Goal: Information Seeking & Learning: Learn about a topic

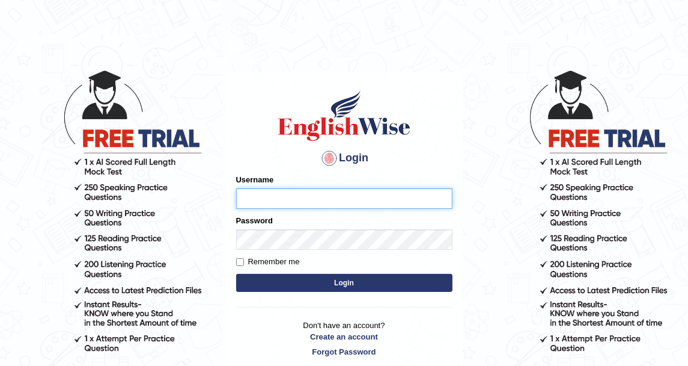
type input "DishaEw"
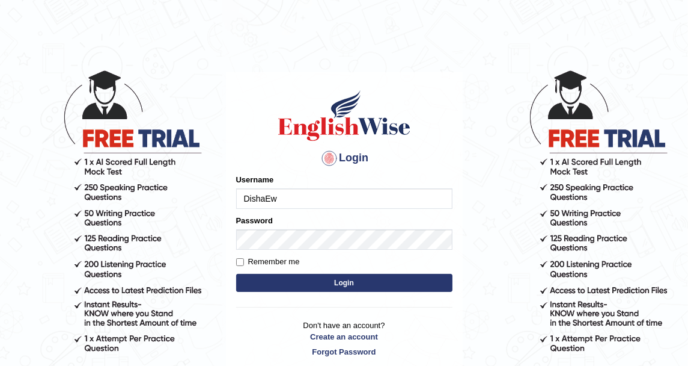
click at [342, 288] on button "Login" at bounding box center [344, 283] width 216 height 18
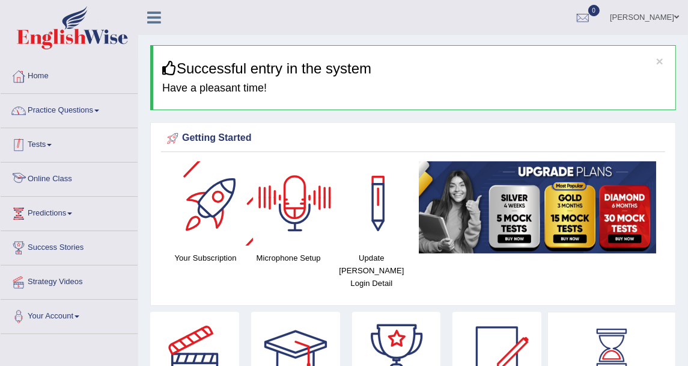
click at [79, 118] on link "Practice Questions" at bounding box center [69, 109] width 137 height 30
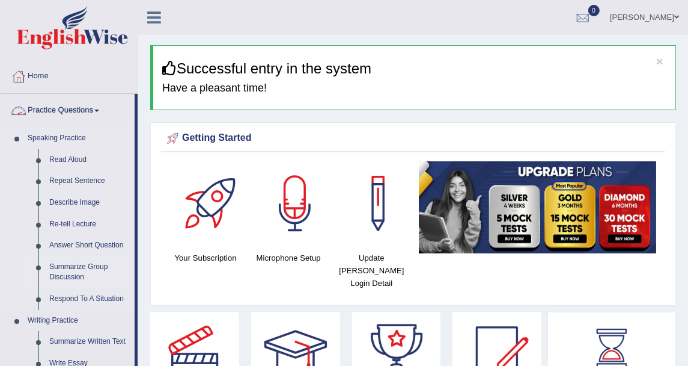
scroll to position [133, 0]
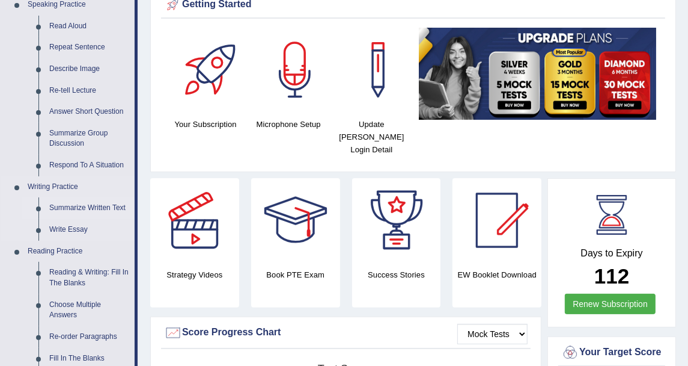
click at [105, 210] on link "Summarize Written Text" at bounding box center [89, 208] width 91 height 22
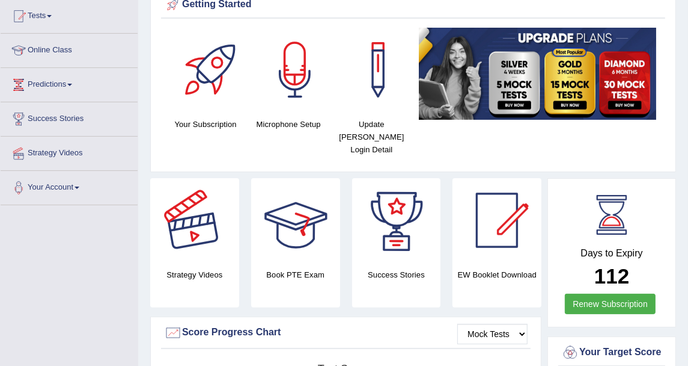
scroll to position [152, 0]
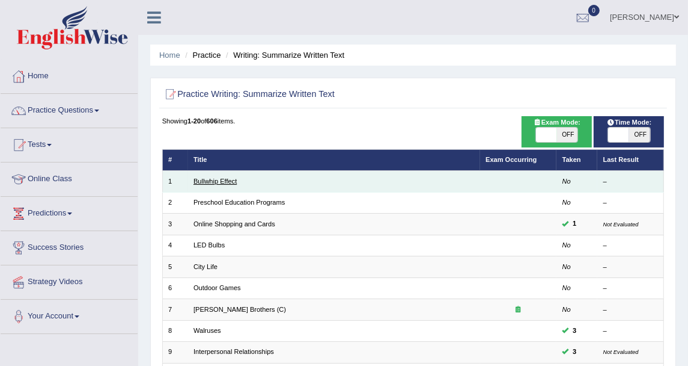
click at [224, 177] on link "Bullwhip Effect" at bounding box center [215, 180] width 43 height 7
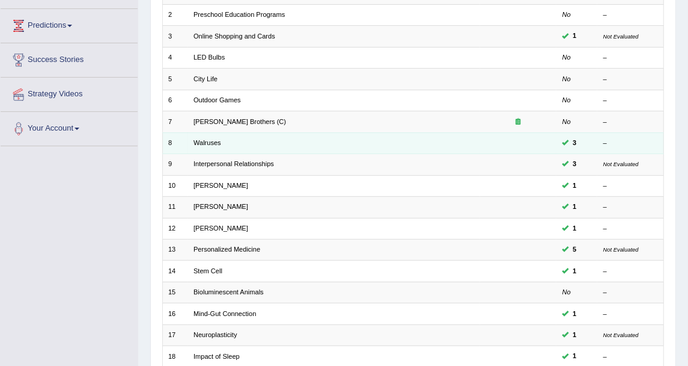
scroll to position [67, 0]
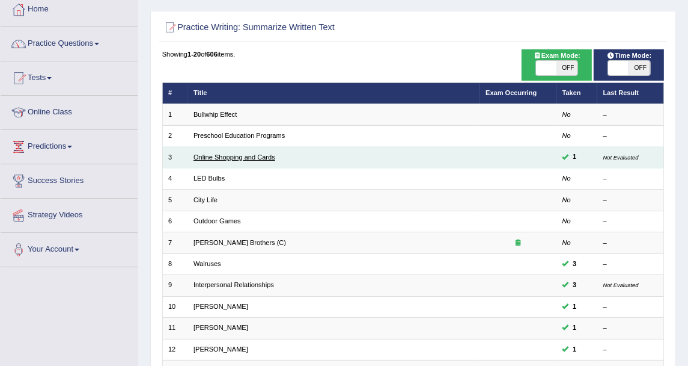
click at [257, 157] on link "Online Shopping and Cards" at bounding box center [235, 156] width 82 height 7
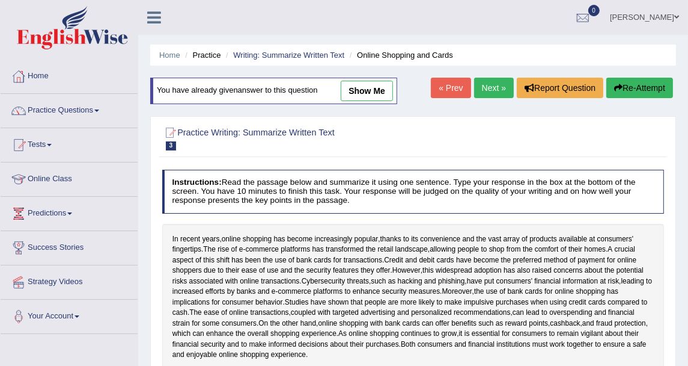
click at [361, 76] on div "Home Practice Writing: Summarize Written Text Online Shopping and Cards You hav…" at bounding box center [413, 300] width 550 height 601
click at [362, 84] on link "show me" at bounding box center [367, 91] width 52 height 20
type textarea "The rise of e-commerce platforms has transformed the retail landscape, allowing…"
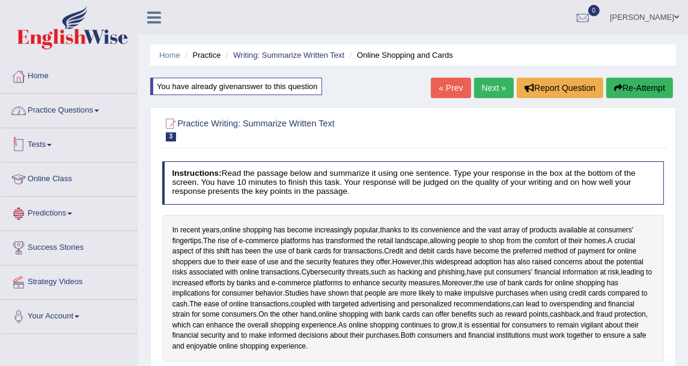
click at [41, 106] on link "Practice Questions" at bounding box center [69, 109] width 137 height 30
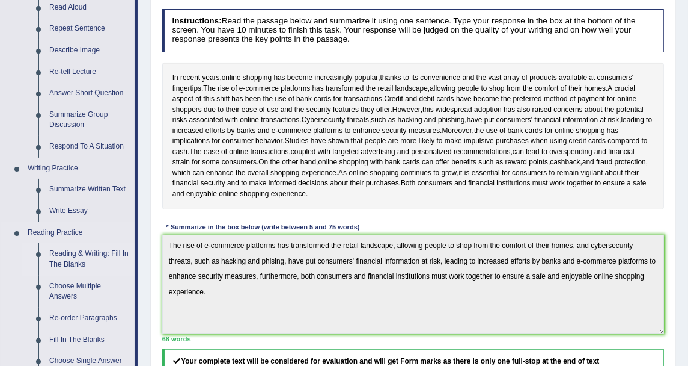
scroll to position [200, 0]
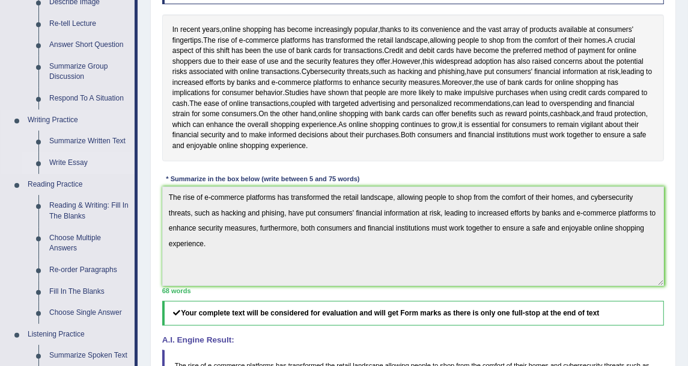
click at [81, 161] on link "Write Essay" at bounding box center [89, 163] width 91 height 22
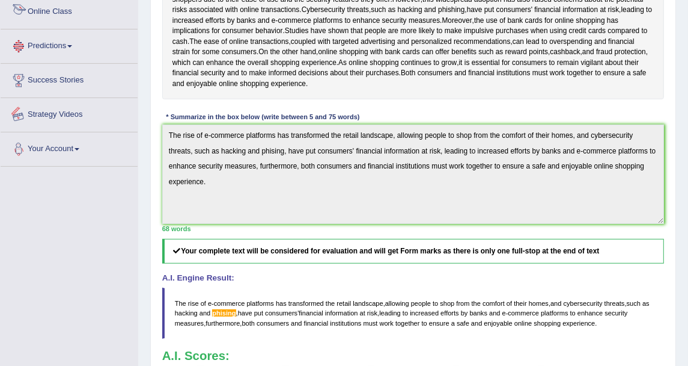
scroll to position [313, 0]
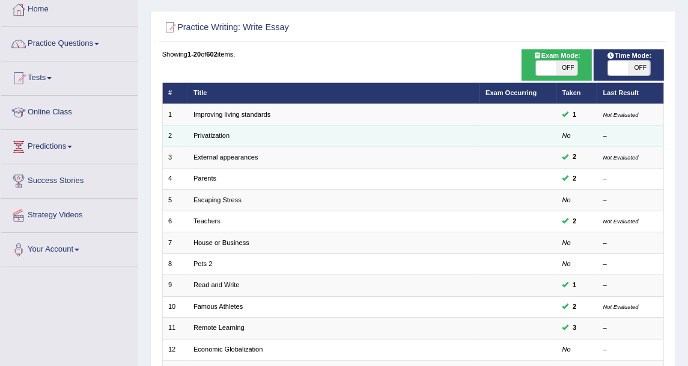
scroll to position [133, 0]
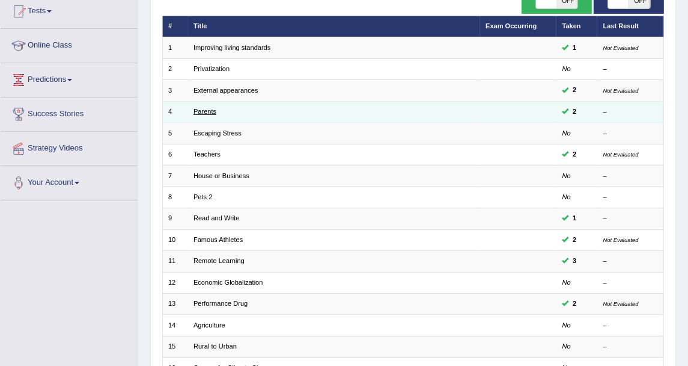
click at [200, 108] on link "Parents" at bounding box center [205, 111] width 23 height 7
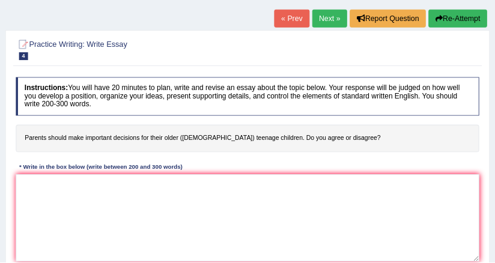
scroll to position [66, 0]
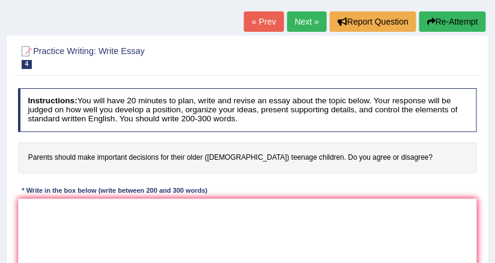
drag, startPoint x: 676, startPoint y: 2, endPoint x: 271, endPoint y: 67, distance: 410.5
click at [271, 67] on h2 "Practice Writing: Write Essay 4 Parents" at bounding box center [160, 56] width 285 height 25
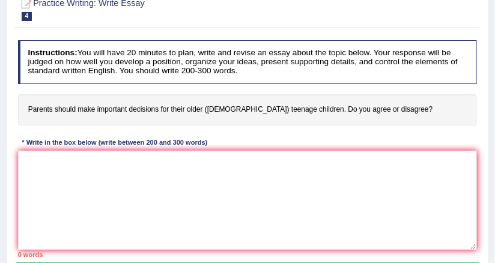
scroll to position [162, 0]
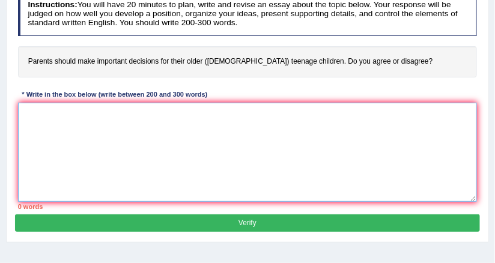
click at [182, 110] on textarea at bounding box center [248, 152] width 460 height 99
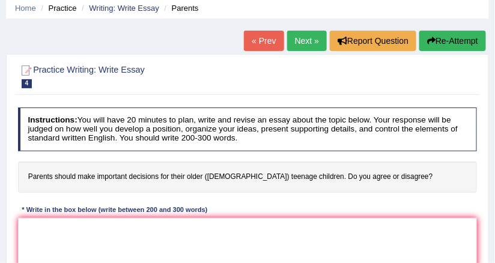
scroll to position [0, 0]
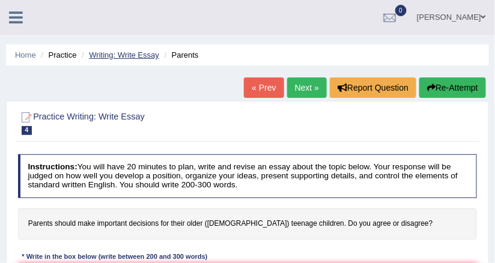
click at [136, 58] on link "Writing: Write Essay" at bounding box center [124, 55] width 70 height 9
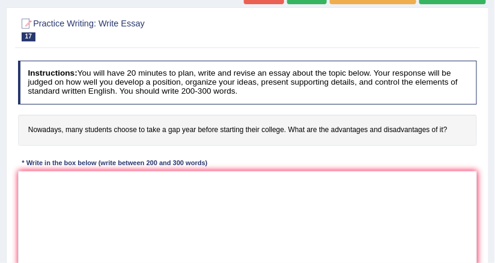
scroll to position [144, 0]
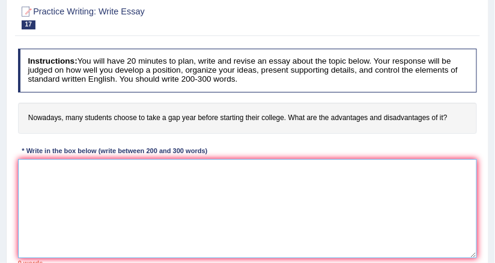
click at [98, 171] on textarea at bounding box center [248, 208] width 460 height 99
click at [115, 161] on textarea at bounding box center [248, 208] width 460 height 99
click at [156, 168] on textarea at bounding box center [248, 208] width 460 height 99
paste textarea "The increasing influence of (essay topic) on our lives has ignited numerous dis…"
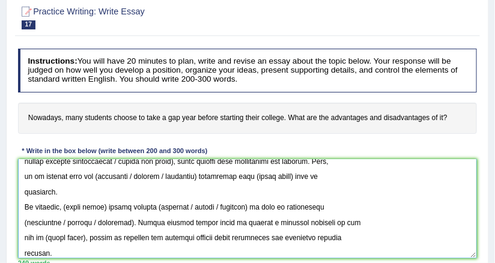
drag, startPoint x: 156, startPoint y: 168, endPoint x: 178, endPoint y: 201, distance: 39.5
click at [158, 168] on textarea at bounding box center [248, 208] width 460 height 99
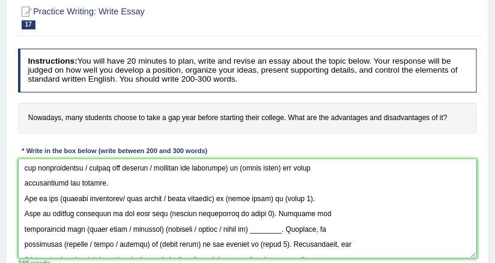
scroll to position [0, 0]
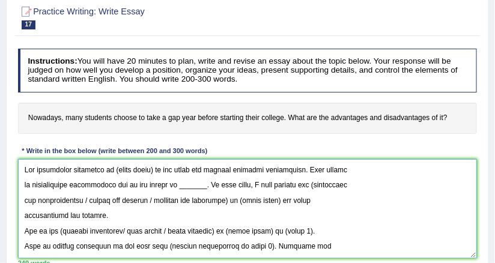
click at [352, 191] on textarea at bounding box center [248, 208] width 460 height 99
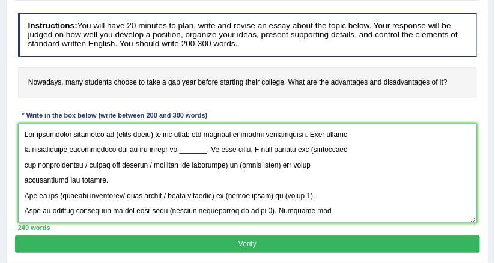
scroll to position [192, 0]
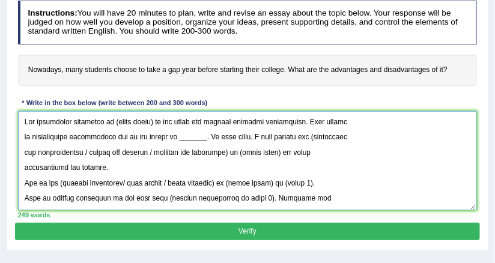
drag, startPoint x: 111, startPoint y: 121, endPoint x: 152, endPoint y: 123, distance: 40.9
click at [152, 123] on textarea at bounding box center [248, 160] width 460 height 99
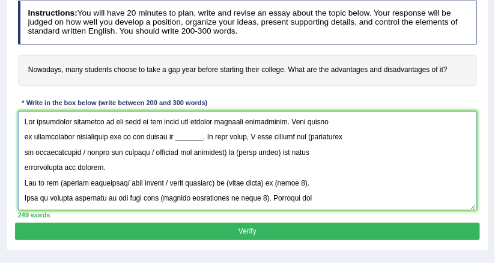
drag, startPoint x: 166, startPoint y: 139, endPoint x: 189, endPoint y: 142, distance: 23.6
click at [189, 142] on textarea at bounding box center [248, 160] width 460 height 99
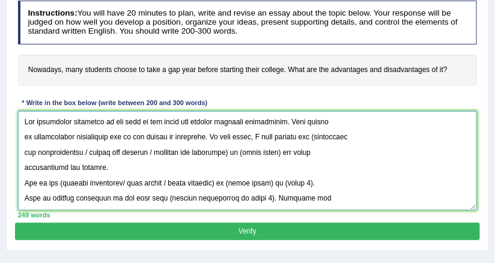
click at [302, 135] on textarea at bounding box center [248, 160] width 460 height 99
drag, startPoint x: 85, startPoint y: 152, endPoint x: 236, endPoint y: 146, distance: 151.0
click at [236, 146] on textarea at bounding box center [248, 160] width 460 height 99
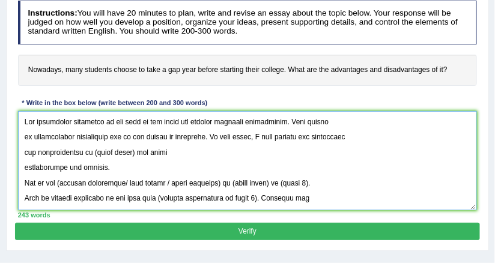
drag, startPoint x: 94, startPoint y: 152, endPoint x: 136, endPoint y: 157, distance: 41.8
click at [136, 157] on textarea at bounding box center [248, 160] width 460 height 99
click at [23, 167] on textarea at bounding box center [248, 160] width 460 height 99
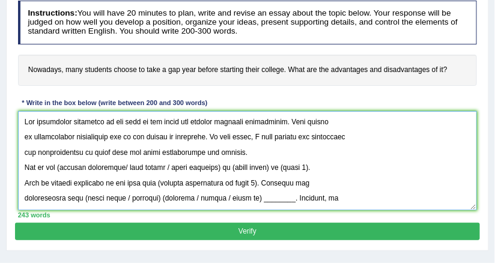
click at [238, 152] on textarea at bounding box center [248, 160] width 460 height 99
drag, startPoint x: 238, startPoint y: 152, endPoint x: 22, endPoint y: 105, distance: 221.5
click at [22, 105] on div "Instructions: You will have 20 minutes to plan, write and revise an essay about…" at bounding box center [247, 109] width 465 height 227
click at [336, 149] on textarea at bounding box center [248, 160] width 460 height 99
drag, startPoint x: 241, startPoint y: 152, endPoint x: 11, endPoint y: 97, distance: 236.0
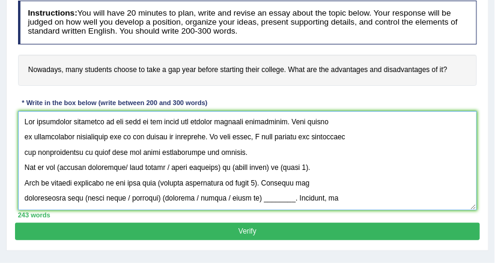
click at [11, 97] on div "Practice Writing: Write Essay 17 Gap Year Instructions: You will have 20 minute…" at bounding box center [247, 99] width 483 height 304
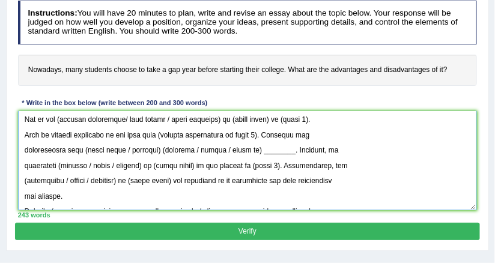
click at [61, 117] on textarea at bounding box center [248, 160] width 460 height 99
drag, startPoint x: 121, startPoint y: 120, endPoint x: 224, endPoint y: 124, distance: 103.5
click at [224, 124] on textarea at bounding box center [248, 160] width 460 height 99
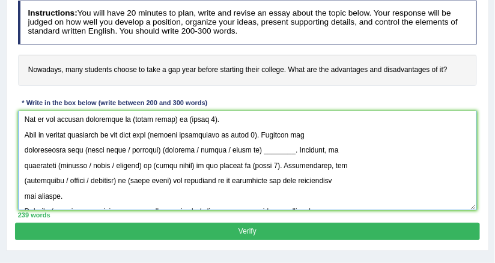
scroll to position [0, 0]
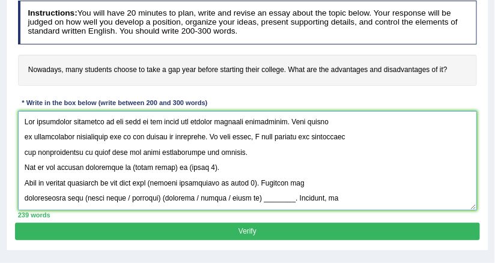
drag, startPoint x: 132, startPoint y: 164, endPoint x: 171, endPoint y: 162, distance: 39.7
click at [171, 162] on textarea at bounding box center [248, 160] width 460 height 99
drag, startPoint x: 173, startPoint y: 167, endPoint x: 203, endPoint y: 163, distance: 29.7
click at [203, 163] on textarea at bounding box center [248, 160] width 460 height 99
click at [177, 162] on textarea at bounding box center [248, 160] width 460 height 99
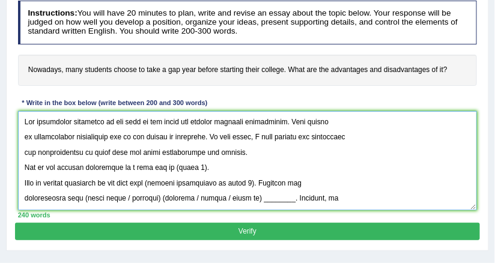
drag, startPoint x: 171, startPoint y: 165, endPoint x: 207, endPoint y: 172, distance: 36.8
click at [208, 167] on textarea at bounding box center [248, 160] width 460 height 99
paste textarea "time to think best career prospective study options"
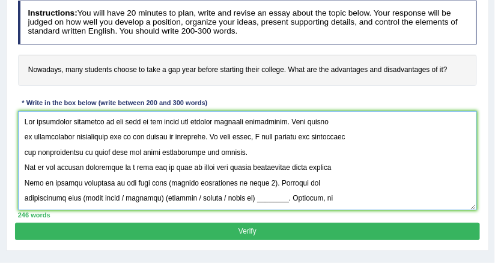
click at [170, 167] on textarea at bounding box center [248, 160] width 460 height 99
drag, startPoint x: 206, startPoint y: 165, endPoint x: 230, endPoint y: 165, distance: 23.4
click at [230, 165] on textarea at bounding box center [248, 160] width 460 height 99
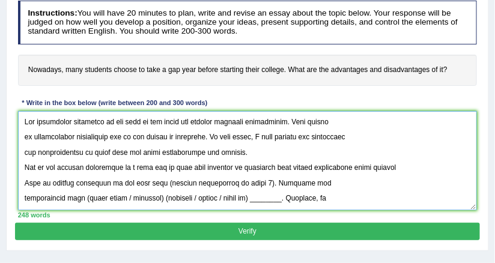
drag, startPoint x: 307, startPoint y: 167, endPoint x: 366, endPoint y: 164, distance: 59.0
click at [366, 164] on textarea at bounding box center [248, 160] width 460 height 99
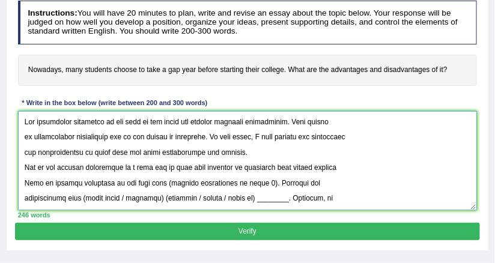
click at [331, 166] on textarea at bounding box center [248, 160] width 460 height 99
click at [335, 165] on textarea at bounding box center [248, 160] width 460 height 99
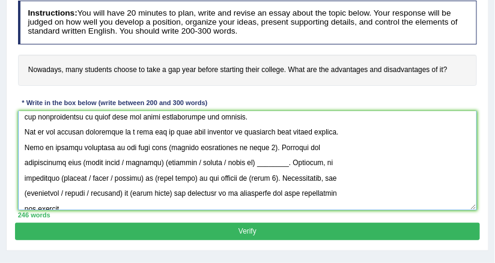
scroll to position [57, 0]
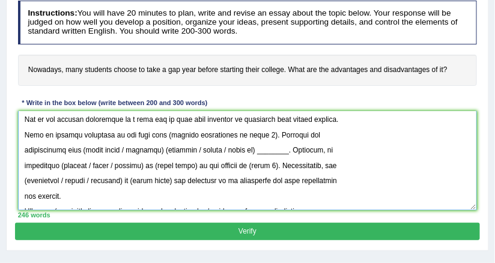
drag, startPoint x: 154, startPoint y: 130, endPoint x: 251, endPoint y: 128, distance: 97.4
click at [251, 128] on textarea at bounding box center [248, 160] width 460 height 99
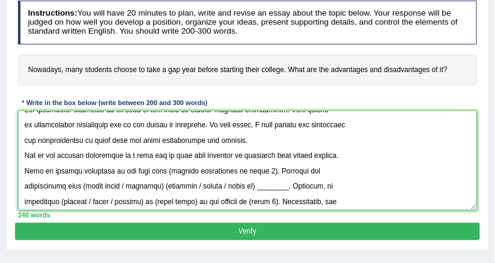
scroll to position [0, 0]
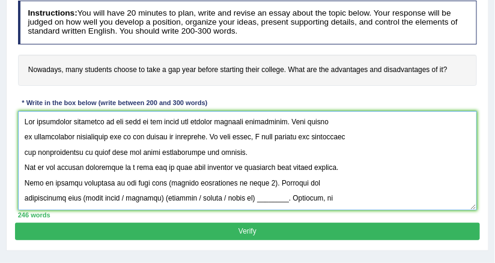
click at [202, 165] on textarea at bounding box center [248, 160] width 460 height 99
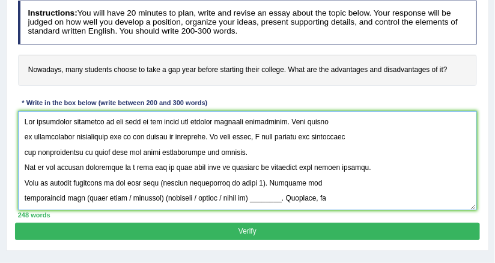
click at [293, 168] on textarea at bounding box center [248, 160] width 460 height 99
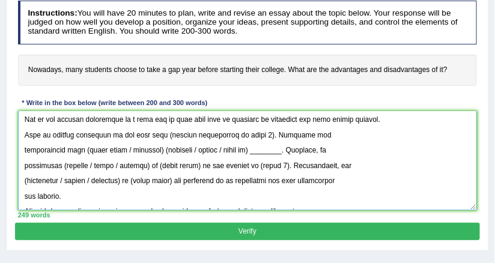
drag, startPoint x: 154, startPoint y: 129, endPoint x: 250, endPoint y: 126, distance: 96.3
click at [250, 126] on textarea at bounding box center [248, 160] width 460 height 99
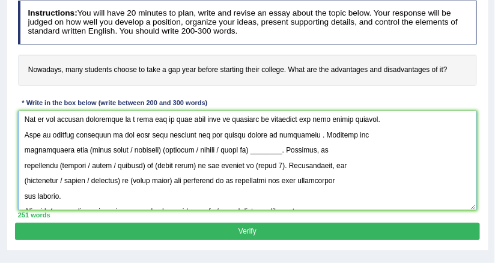
click at [303, 133] on textarea at bounding box center [248, 160] width 460 height 99
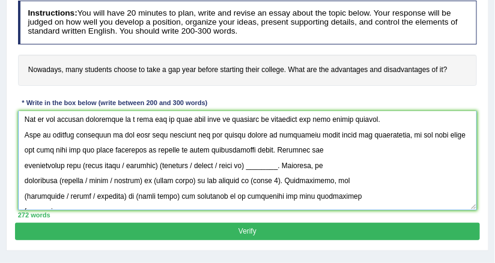
click at [195, 149] on textarea at bounding box center [248, 160] width 460 height 99
click at [233, 145] on textarea at bounding box center [248, 160] width 460 height 99
click at [193, 144] on textarea at bounding box center [248, 160] width 460 height 99
click at [236, 147] on textarea at bounding box center [248, 160] width 460 height 99
drag, startPoint x: 84, startPoint y: 162, endPoint x: 162, endPoint y: 167, distance: 77.7
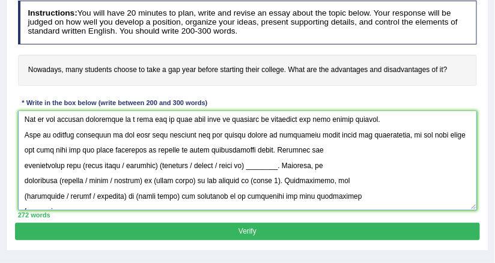
click at [162, 167] on textarea at bounding box center [248, 160] width 460 height 99
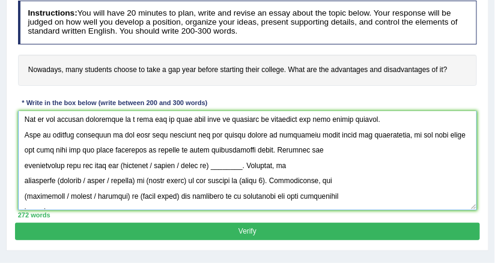
click at [126, 165] on textarea at bounding box center [248, 160] width 460 height 99
drag, startPoint x: 159, startPoint y: 167, endPoint x: 247, endPoint y: 165, distance: 88.4
click at [247, 165] on textarea at bounding box center [248, 160] width 460 height 99
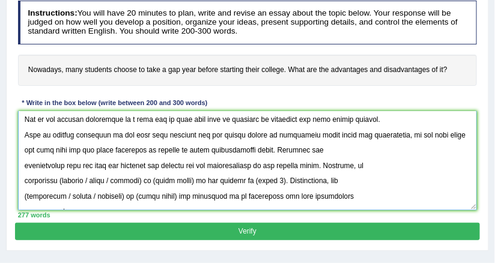
click at [61, 180] on textarea at bounding box center [248, 160] width 460 height 99
drag, startPoint x: 79, startPoint y: 176, endPoint x: 138, endPoint y: 178, distance: 59.0
click at [138, 178] on textarea at bounding box center [248, 160] width 460 height 99
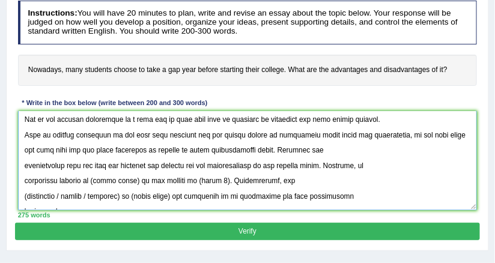
drag, startPoint x: 89, startPoint y: 179, endPoint x: 129, endPoint y: 177, distance: 40.3
click at [129, 177] on textarea at bounding box center [248, 160] width 460 height 99
drag, startPoint x: 175, startPoint y: 177, endPoint x: 201, endPoint y: 177, distance: 26.5
click at [201, 177] on textarea at bounding box center [248, 160] width 460 height 99
click at [176, 186] on textarea at bounding box center [248, 160] width 460 height 99
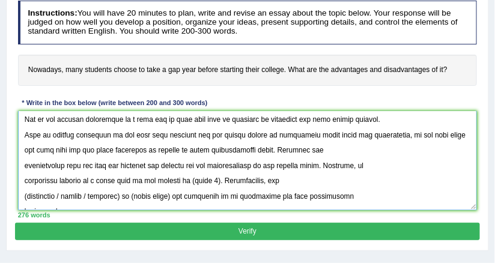
drag, startPoint x: 176, startPoint y: 179, endPoint x: 201, endPoint y: 178, distance: 24.7
click at [201, 178] on textarea at bounding box center [248, 160] width 460 height 99
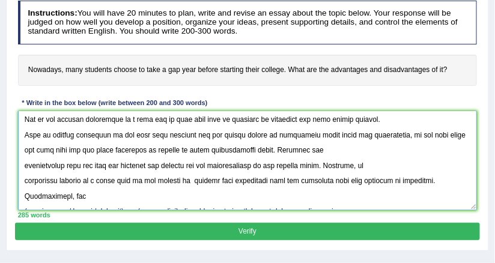
click at [97, 195] on textarea at bounding box center [248, 160] width 460 height 99
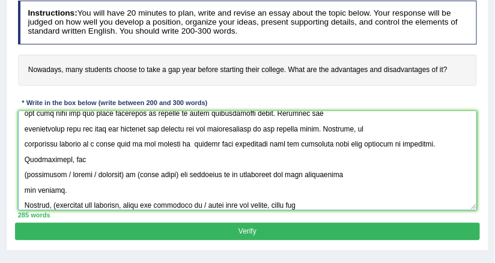
scroll to position [113, 0]
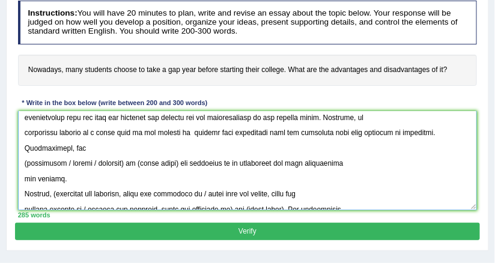
click at [21, 160] on textarea at bounding box center [248, 160] width 460 height 99
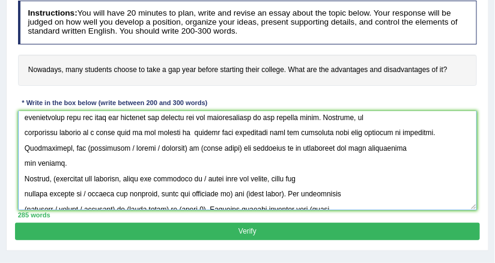
click at [82, 148] on textarea at bounding box center [248, 160] width 460 height 99
click at [85, 148] on textarea at bounding box center [248, 160] width 460 height 99
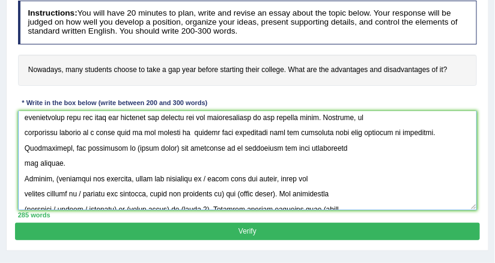
drag, startPoint x: 120, startPoint y: 149, endPoint x: 188, endPoint y: 140, distance: 69.1
click at [188, 140] on textarea at bounding box center [248, 160] width 460 height 99
click at [137, 149] on textarea at bounding box center [248, 160] width 460 height 99
drag, startPoint x: 133, startPoint y: 145, endPoint x: 170, endPoint y: 146, distance: 36.7
click at [170, 146] on textarea at bounding box center [248, 160] width 460 height 99
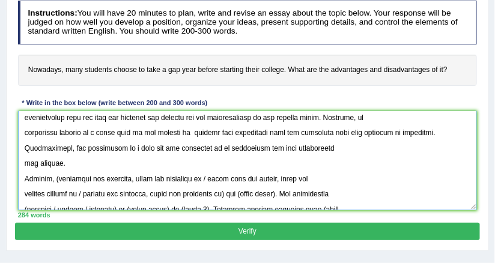
click at [20, 162] on textarea at bounding box center [248, 160] width 460 height 99
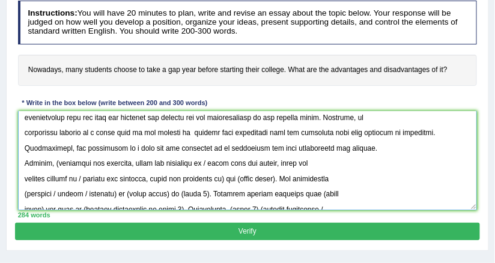
scroll to position [57, 0]
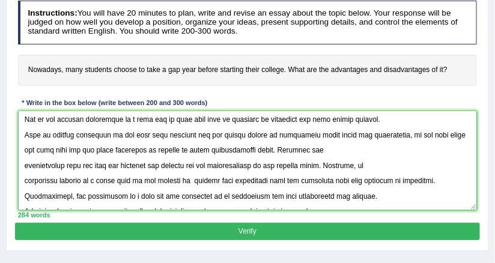
drag, startPoint x: 363, startPoint y: 193, endPoint x: 26, endPoint y: 117, distance: 345.1
click at [26, 117] on textarea at bounding box center [248, 160] width 460 height 99
click at [177, 164] on textarea at bounding box center [248, 160] width 460 height 99
click at [174, 177] on textarea at bounding box center [248, 160] width 460 height 99
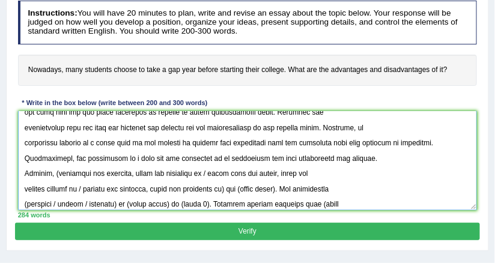
scroll to position [113, 0]
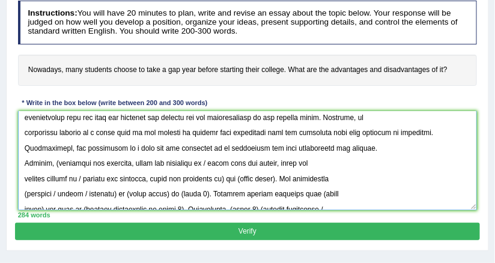
click at [57, 162] on textarea at bounding box center [248, 160] width 460 height 99
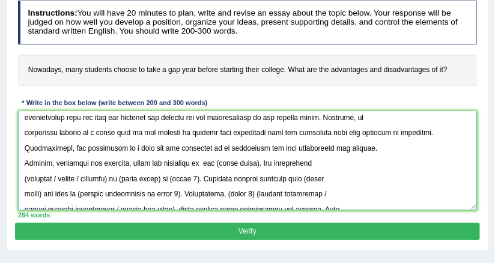
drag, startPoint x: 202, startPoint y: 162, endPoint x: 224, endPoint y: 177, distance: 26.8
click at [224, 177] on textarea at bounding box center [248, 160] width 460 height 99
click at [206, 159] on textarea at bounding box center [248, 160] width 460 height 99
click at [203, 159] on textarea at bounding box center [248, 160] width 460 height 99
drag, startPoint x: 210, startPoint y: 161, endPoint x: 254, endPoint y: 158, distance: 43.4
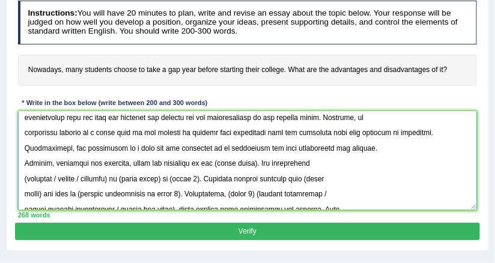
click at [254, 158] on textarea at bounding box center [248, 160] width 460 height 99
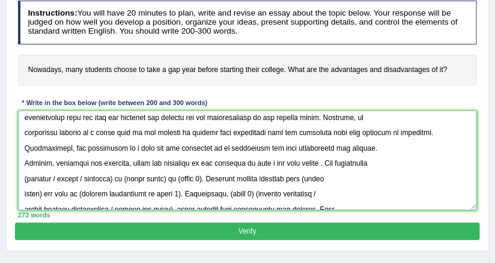
click at [324, 161] on textarea at bounding box center [248, 160] width 460 height 99
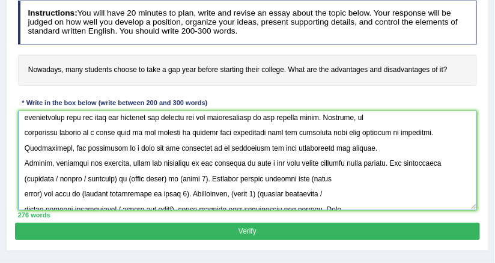
click at [26, 179] on textarea at bounding box center [248, 160] width 460 height 99
drag, startPoint x: 55, startPoint y: 177, endPoint x: 114, endPoint y: 176, distance: 58.9
click at [114, 176] on textarea at bounding box center [248, 160] width 460 height 99
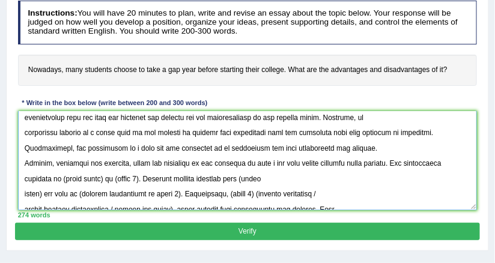
drag, startPoint x: 63, startPoint y: 179, endPoint x: 105, endPoint y: 181, distance: 42.2
click at [105, 181] on textarea at bounding box center [248, 160] width 460 height 99
drag, startPoint x: 111, startPoint y: 177, endPoint x: 139, endPoint y: 179, distance: 27.8
click at [139, 179] on textarea at bounding box center [248, 160] width 460 height 99
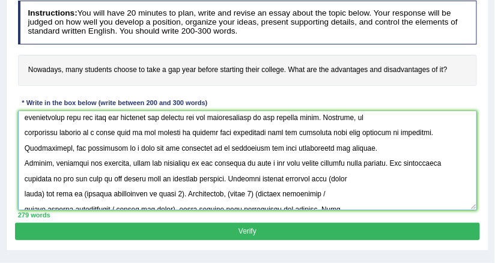
click at [339, 179] on textarea at bounding box center [248, 160] width 460 height 99
drag, startPoint x: 339, startPoint y: 177, endPoint x: 43, endPoint y: 188, distance: 296.0
click at [43, 188] on textarea at bounding box center [248, 160] width 460 height 99
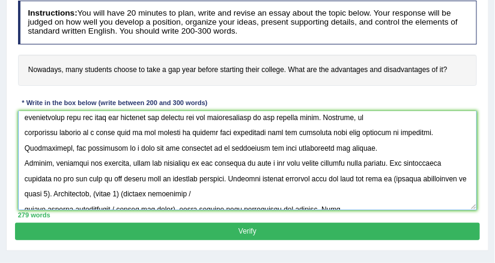
drag, startPoint x: 349, startPoint y: 176, endPoint x: 340, endPoint y: 175, distance: 9.0
click at [340, 175] on textarea at bounding box center [248, 160] width 460 height 99
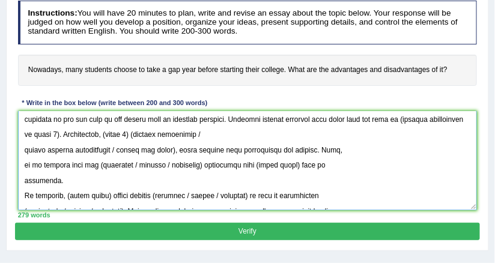
scroll to position [170, 0]
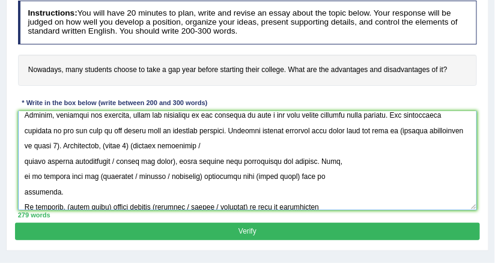
drag, startPoint x: 411, startPoint y: 128, endPoint x: 94, endPoint y: 149, distance: 317.5
click at [94, 149] on textarea at bounding box center [248, 160] width 460 height 99
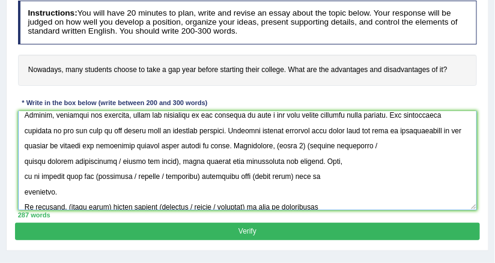
click at [249, 146] on textarea at bounding box center [248, 160] width 460 height 99
drag, startPoint x: 78, startPoint y: 144, endPoint x: 102, endPoint y: 146, distance: 23.5
click at [102, 146] on textarea at bounding box center [248, 160] width 460 height 99
drag, startPoint x: 98, startPoint y: 146, endPoint x: 77, endPoint y: 149, distance: 21.4
click at [77, 149] on textarea at bounding box center [248, 160] width 460 height 99
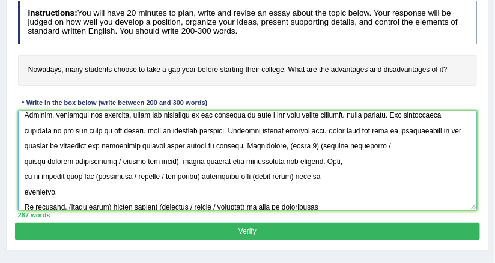
click at [268, 145] on textarea at bounding box center [248, 160] width 460 height 99
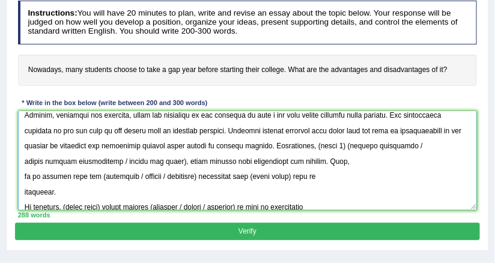
drag, startPoint x: 339, startPoint y: 147, endPoint x: 366, endPoint y: 145, distance: 27.8
click at [366, 145] on textarea at bounding box center [248, 160] width 460 height 99
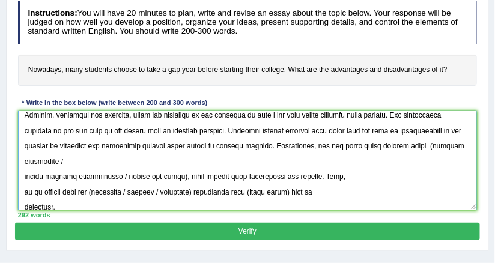
click at [28, 159] on textarea at bounding box center [248, 160] width 460 height 99
drag, startPoint x: 83, startPoint y: 159, endPoint x: 177, endPoint y: 174, distance: 95.0
click at [177, 174] on textarea at bounding box center [248, 160] width 460 height 99
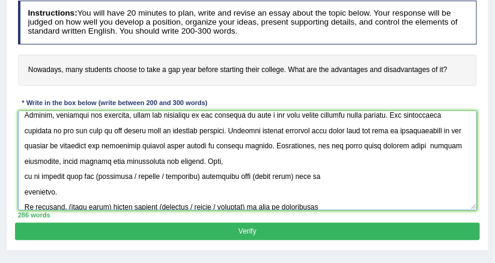
click at [20, 177] on textarea at bounding box center [248, 160] width 460 height 99
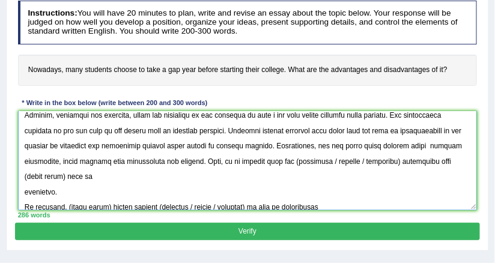
click at [311, 162] on textarea at bounding box center [248, 160] width 460 height 99
drag, startPoint x: 358, startPoint y: 159, endPoint x: 411, endPoint y: 162, distance: 53.0
click at [411, 162] on textarea at bounding box center [248, 160] width 460 height 99
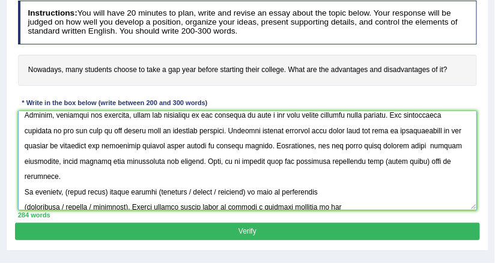
drag, startPoint x: 397, startPoint y: 161, endPoint x: 437, endPoint y: 162, distance: 39.7
click at [437, 162] on textarea at bounding box center [248, 160] width 460 height 99
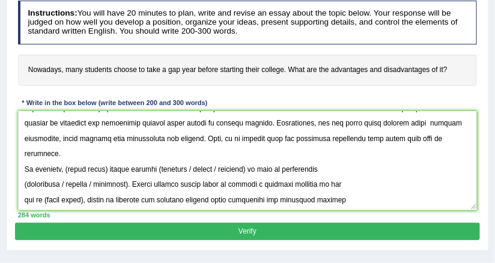
scroll to position [216, 0]
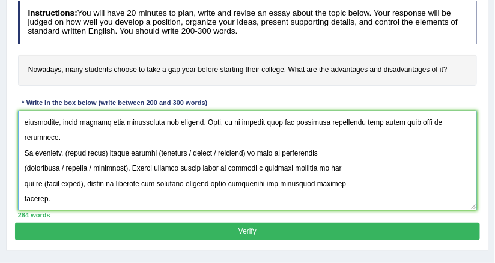
drag, startPoint x: 67, startPoint y: 149, endPoint x: 106, endPoint y: 154, distance: 40.1
click at [106, 154] on textarea at bounding box center [248, 160] width 460 height 99
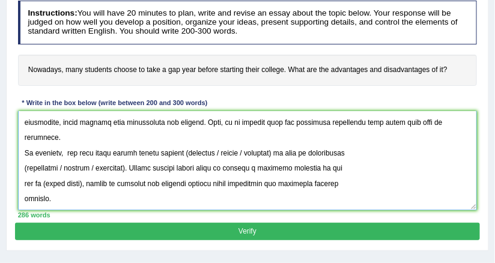
click at [186, 150] on textarea at bounding box center [248, 160] width 460 height 99
drag, startPoint x: 209, startPoint y: 150, endPoint x: 278, endPoint y: 147, distance: 69.2
click at [278, 147] on textarea at bounding box center [248, 160] width 460 height 99
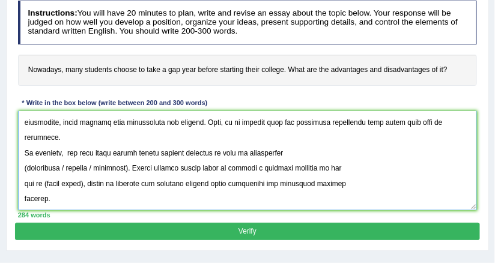
click at [29, 166] on textarea at bounding box center [248, 160] width 460 height 99
click at [26, 167] on textarea at bounding box center [248, 160] width 460 height 99
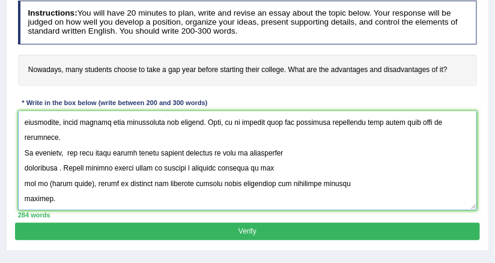
drag, startPoint x: 59, startPoint y: 168, endPoint x: 124, endPoint y: 168, distance: 65.5
click at [124, 168] on textarea at bounding box center [248, 160] width 460 height 99
click at [95, 170] on textarea at bounding box center [248, 160] width 460 height 99
click at [64, 166] on textarea at bounding box center [248, 160] width 460 height 99
click at [58, 165] on textarea at bounding box center [248, 160] width 460 height 99
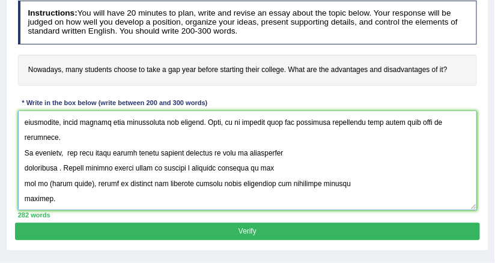
click at [63, 168] on textarea at bounding box center [248, 160] width 460 height 99
click at [60, 167] on textarea at bounding box center [248, 160] width 460 height 99
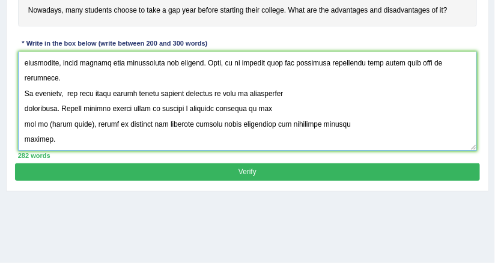
scroll to position [241, 0]
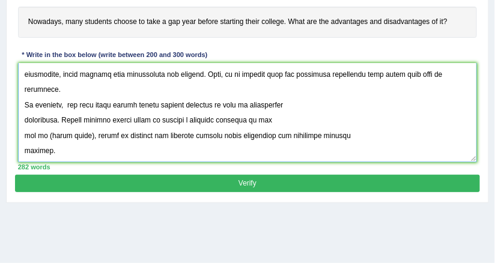
drag, startPoint x: 44, startPoint y: 133, endPoint x: 86, endPoint y: 136, distance: 42.2
click at [86, 136] on textarea at bounding box center [248, 112] width 460 height 99
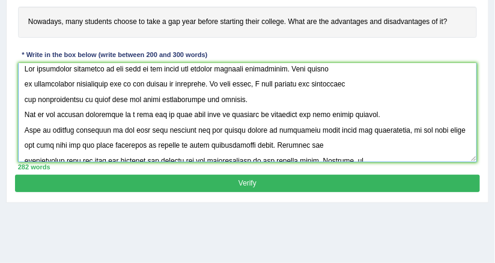
scroll to position [0, 0]
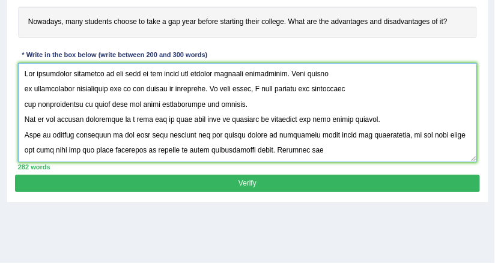
type textarea "The increasing influence of gap year on our lives has ignited numerous discussi…"
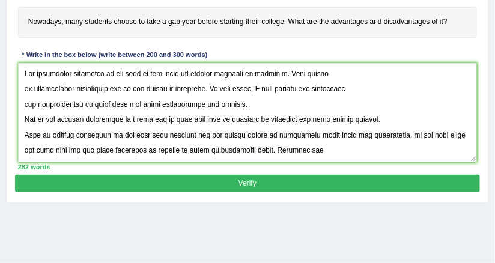
click at [217, 188] on button "Verify" at bounding box center [247, 183] width 465 height 17
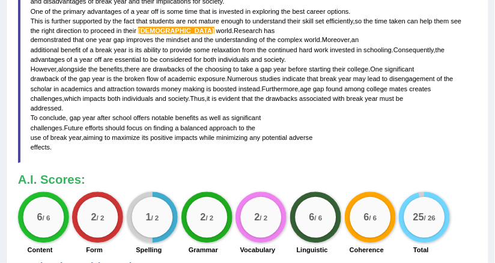
scroll to position [400, 0]
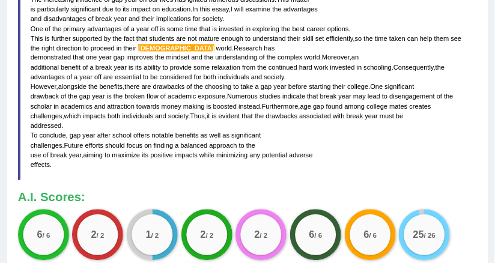
click at [200, 172] on blockquote "The increasing influence of gap year on our lives has ignited numerous discussi…" at bounding box center [248, 82] width 460 height 197
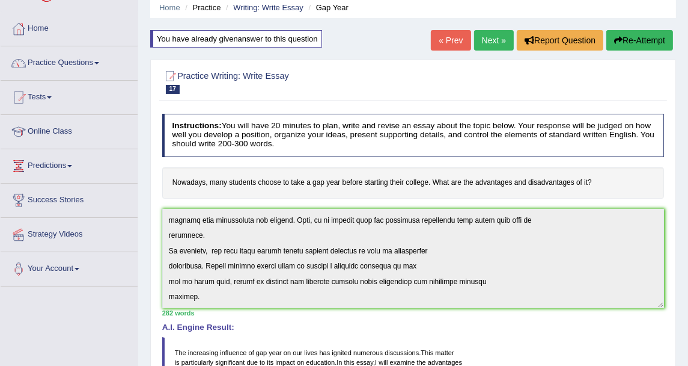
scroll to position [216, 0]
drag, startPoint x: 494, startPoint y: 0, endPoint x: 308, endPoint y: 112, distance: 217.2
click at [308, 112] on div "Instructions: You will have 20 minutes to plan, write and revise an essay about…" at bounding box center [412, 370] width 507 height 524
click at [42, 73] on link "Practice Questions" at bounding box center [69, 61] width 137 height 30
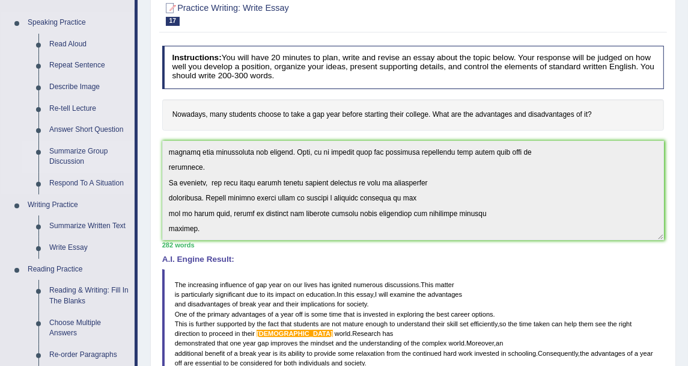
scroll to position [181, 0]
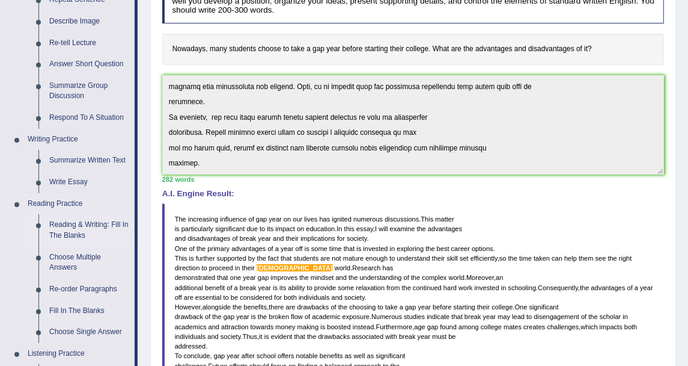
click at [83, 219] on link "Reading & Writing: Fill In The Blanks" at bounding box center [89, 230] width 91 height 32
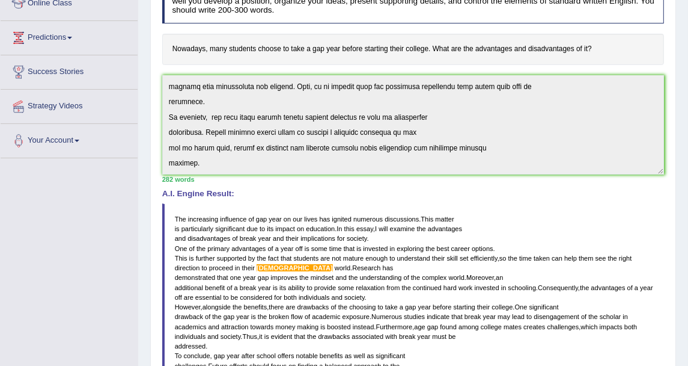
scroll to position [222, 0]
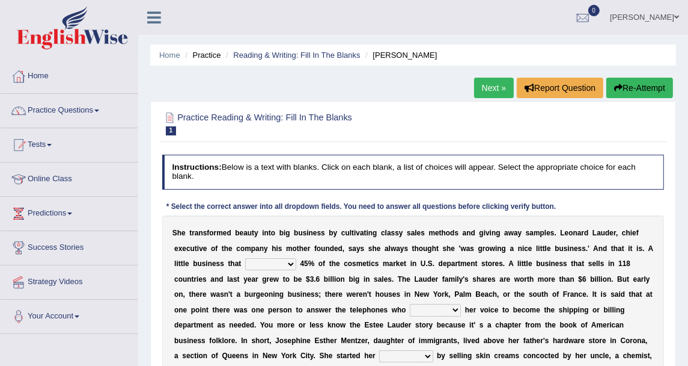
click at [245, 263] on select "has controls makes maintains" at bounding box center [270, 264] width 51 height 12
click at [325, 121] on h2 "Practice Reading & Writing: Fill In The Blanks 1 Estee Lauder" at bounding box center [317, 122] width 311 height 25
click at [265, 60] on link "Reading & Writing: Fill In The Blanks" at bounding box center [296, 55] width 127 height 9
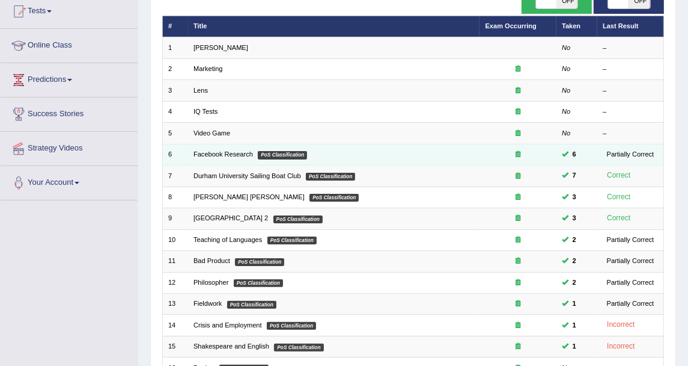
click at [240, 146] on td "Facebook Research PoS Classification" at bounding box center [334, 154] width 292 height 21
click at [241, 151] on link "Facebook Research" at bounding box center [224, 153] width 60 height 7
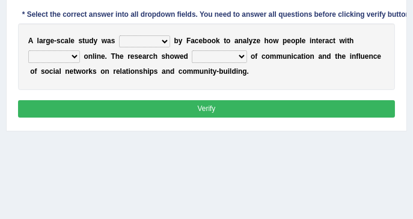
scroll to position [240, 0]
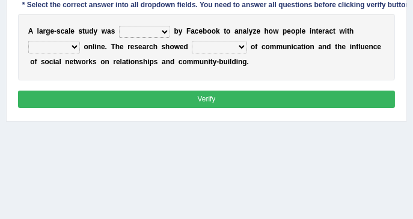
click at [156, 31] on select "surveyed had asked made" at bounding box center [144, 32] width 51 height 12
click at [222, 83] on div "Instructions: Below is a text with blanks. Click on each blank, a list of choic…" at bounding box center [206, 32] width 382 height 168
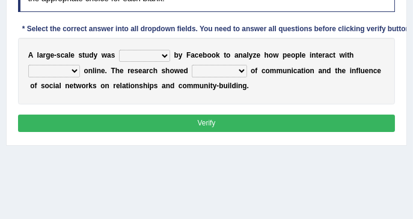
scroll to position [200, 0]
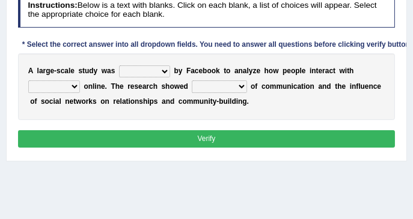
click at [256, 106] on div "A l a r g e - s c a l e s t u d y w a s surveyed had asked made b y F a c e b o…" at bounding box center [207, 87] width 378 height 67
click at [159, 73] on select "surveyed had asked made" at bounding box center [144, 72] width 51 height 12
click at [160, 69] on select "surveyed had asked made" at bounding box center [144, 72] width 51 height 12
select select "made"
click at [119, 66] on select "surveyed had asked made" at bounding box center [144, 72] width 51 height 12
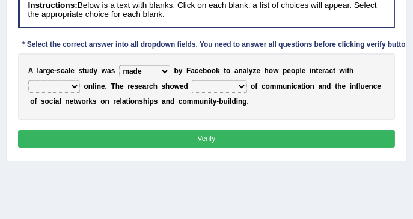
click at [75, 85] on select "together all each other another" at bounding box center [54, 87] width 52 height 12
select select "each other"
click at [28, 81] on select "together all each other another" at bounding box center [54, 87] width 52 height 12
click at [158, 102] on b at bounding box center [160, 101] width 4 height 8
click at [192, 85] on select "advantages standards fellowships patterns" at bounding box center [219, 87] width 55 height 12
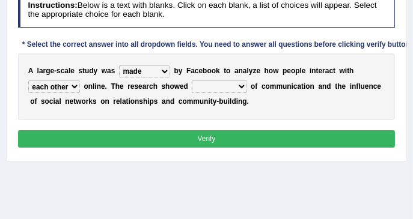
scroll to position [240, 0]
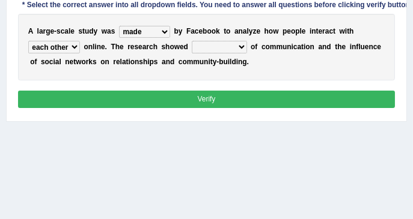
click at [227, 54] on div "A l a r g e - s c a l e s t u d y w a s surveyed had asked made b y F a c e b o…" at bounding box center [207, 47] width 378 height 67
click at [231, 49] on select "advantages standards fellowships patterns" at bounding box center [219, 47] width 55 height 12
select select "patterns"
click at [192, 41] on select "advantages standards fellowships patterns" at bounding box center [219, 47] width 55 height 12
click at [253, 70] on div "A l a r g e - s c a l e s t u d y w a s surveyed had asked made b y F a c e b o…" at bounding box center [207, 47] width 378 height 67
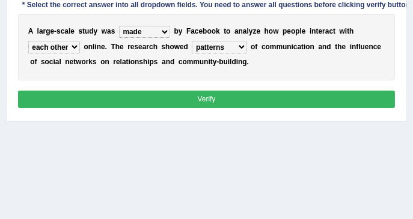
click at [232, 48] on select "advantages standards fellowships patterns" at bounding box center [219, 47] width 55 height 12
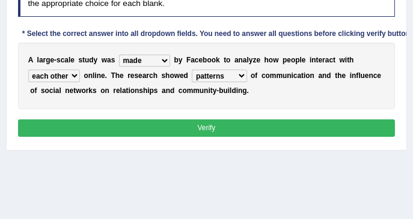
scroll to position [200, 0]
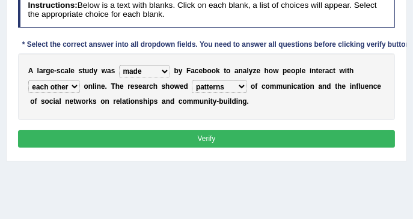
click at [232, 87] on select "advantages standards fellowships patterns" at bounding box center [219, 87] width 55 height 12
click at [192, 81] on select "advantages standards fellowships patterns" at bounding box center [219, 87] width 55 height 12
click at [242, 108] on div "A l a r g e - s c a l e s t u d y w a s surveyed had asked made b y F a c e b o…" at bounding box center [207, 87] width 378 height 67
click at [310, 95] on div "A l a r g e - s c a l e s t u d y w a s surveyed had asked made b y F a c e b o…" at bounding box center [207, 87] width 378 height 67
click at [251, 139] on button "Verify" at bounding box center [207, 138] width 378 height 17
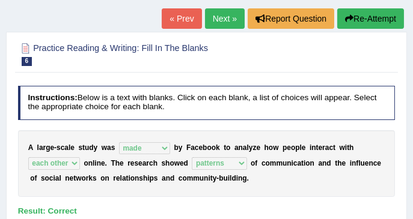
scroll to position [72, 0]
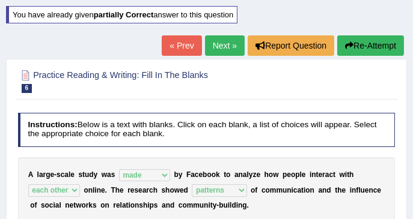
click at [205, 148] on html "Toggle navigation Home Practice Questions Speaking Practice Read Aloud Repeat S…" at bounding box center [206, 37] width 413 height 219
